Goal: Task Accomplishment & Management: Manage account settings

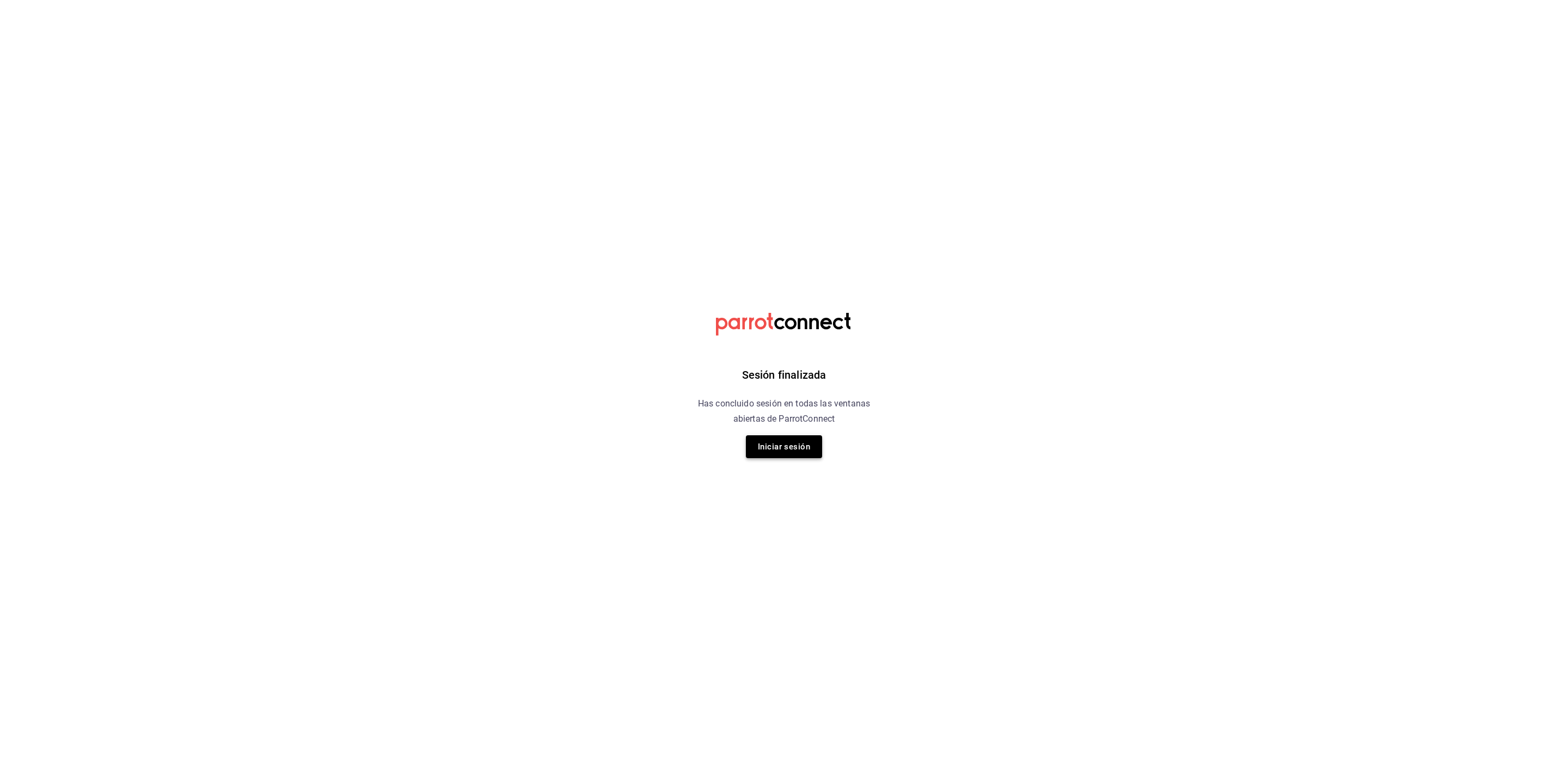
click at [760, 446] on button "Iniciar sesión" at bounding box center [784, 446] width 76 height 23
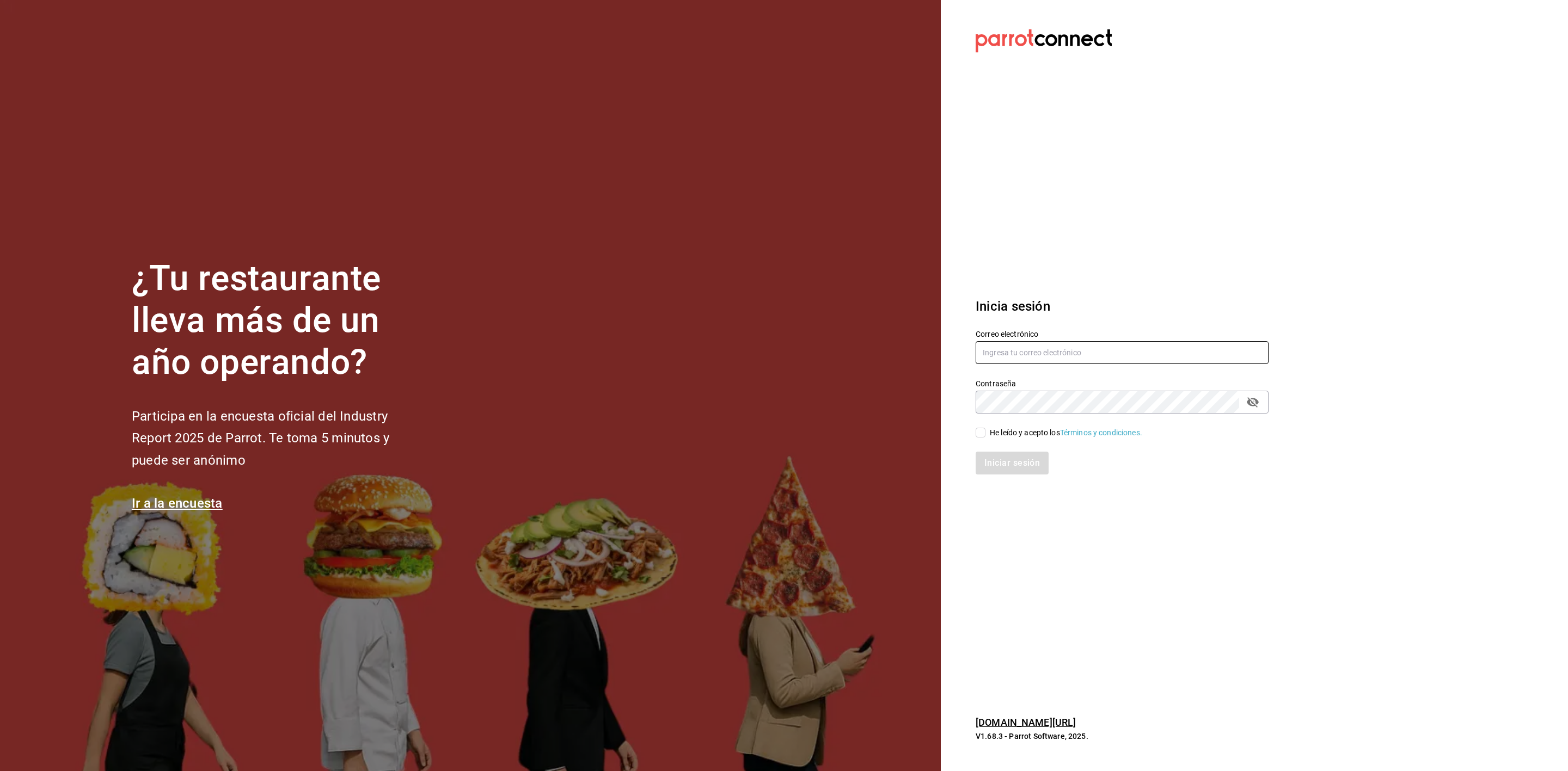
type input "[EMAIL_ADDRESS][DOMAIN_NAME]"
click at [1024, 346] on input "[EMAIL_ADDRESS][DOMAIN_NAME]" at bounding box center [1122, 352] width 293 height 23
click at [993, 427] on div "He leído y acepto los Términos y condiciones." at bounding box center [1066, 433] width 152 height 12
click at [985, 427] on input "He leído y acepto los Términos y condiciones." at bounding box center [980, 432] width 9 height 9
checkbox input "true"
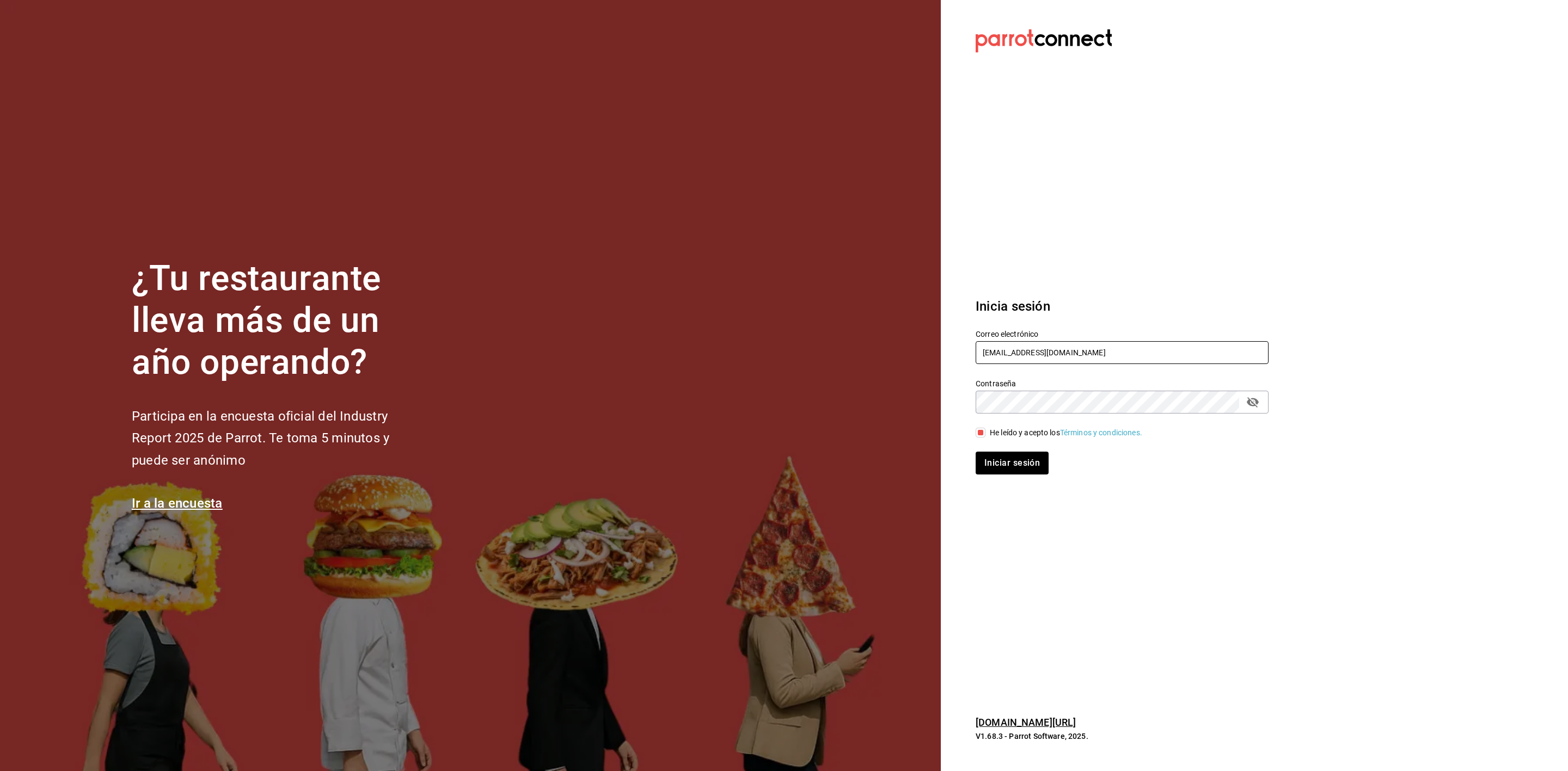
drag, startPoint x: 1075, startPoint y: 351, endPoint x: 964, endPoint y: 348, distance: 111.0
click at [964, 348] on div "Correo electrónico [EMAIL_ADDRESS][DOMAIN_NAME]" at bounding box center [1115, 340] width 306 height 49
click at [1261, 406] on div "Contraseña" at bounding box center [1122, 402] width 293 height 23
click at [1257, 401] on icon "passwordField" at bounding box center [1252, 402] width 12 height 10
click at [949, 403] on section "Datos incorrectos. Verifica que tu Correo o Contraseña estén bien escritos. Ini…" at bounding box center [1117, 385] width 354 height 771
